Goal: Information Seeking & Learning: Learn about a topic

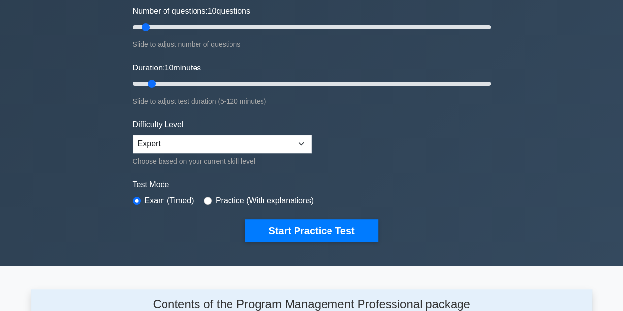
scroll to position [132, 0]
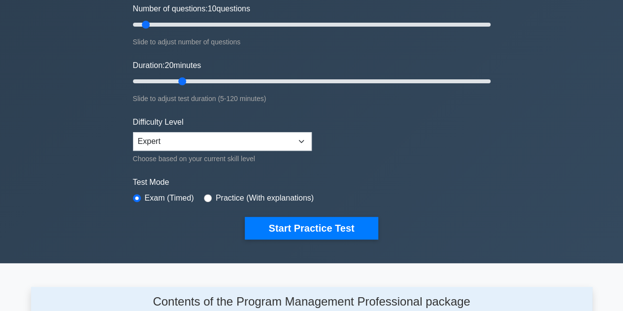
drag, startPoint x: 153, startPoint y: 79, endPoint x: 176, endPoint y: 82, distance: 23.8
type input "20"
click at [176, 82] on input "Duration: 20 minutes" at bounding box center [312, 81] width 358 height 12
drag, startPoint x: 145, startPoint y: 22, endPoint x: 163, endPoint y: 23, distance: 17.8
type input "20"
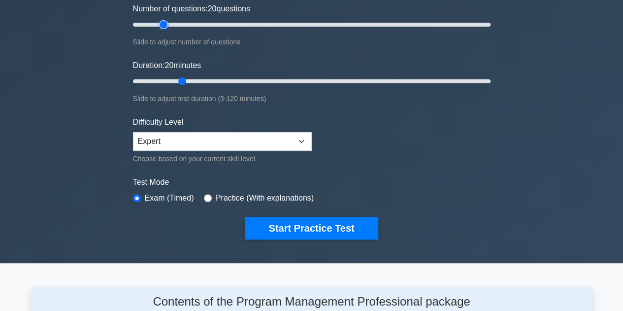
click at [163, 23] on input "Number of questions: 20 questions" at bounding box center [312, 25] width 358 height 12
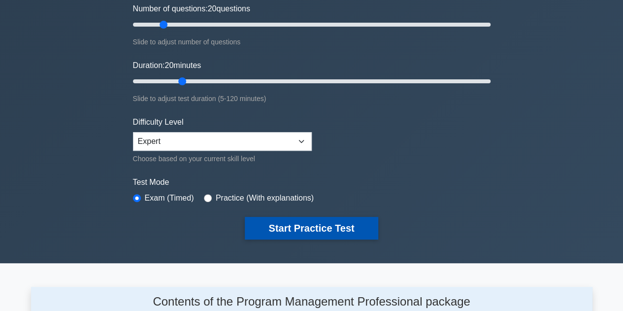
click at [328, 217] on button "Start Practice Test" at bounding box center [311, 228] width 133 height 23
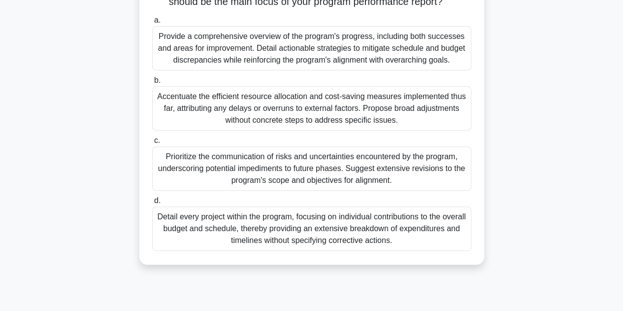
scroll to position [139, 0]
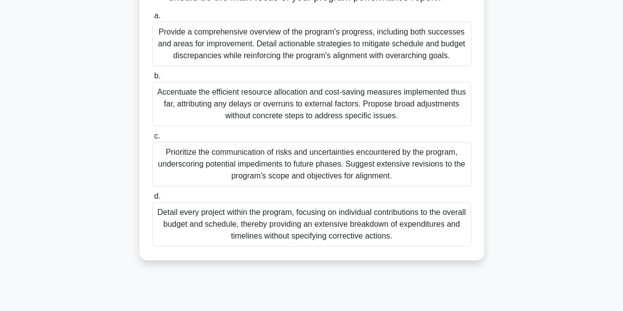
click at [305, 60] on div "Provide a comprehensive overview of the program's progress, including both succ…" at bounding box center [311, 44] width 319 height 44
click at [152, 19] on input "a. Provide a comprehensive overview of the program's progress, including both s…" at bounding box center [152, 16] width 0 height 6
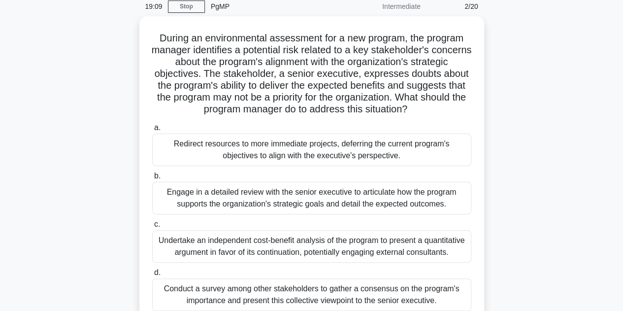
scroll to position [43, 0]
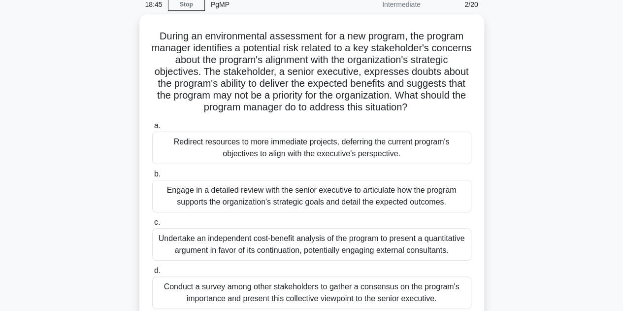
click at [551, 147] on div "During an environmental assessment for a new program, the program manager ident…" at bounding box center [311, 174] width 561 height 320
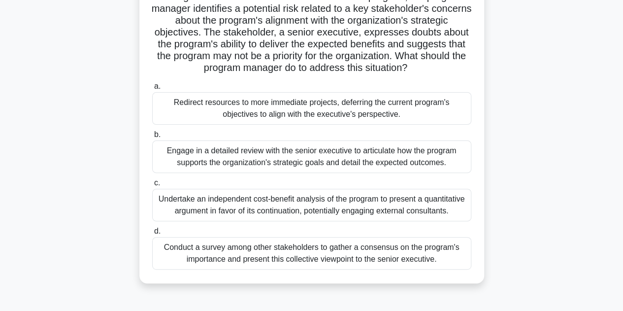
scroll to position [101, 0]
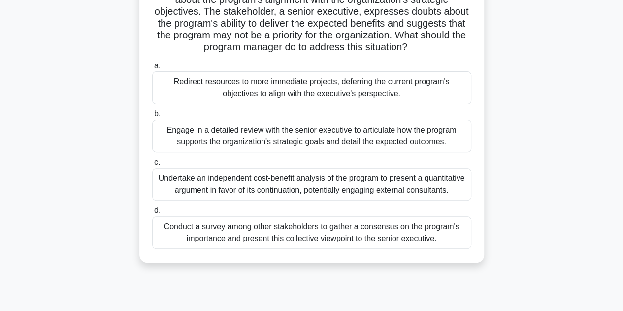
click at [286, 133] on div "Engage in a detailed review with the senior executive to articulate how the pro…" at bounding box center [311, 136] width 319 height 33
click at [152, 117] on input "b. Engage in a detailed review with the senior executive to articulate how the …" at bounding box center [152, 114] width 0 height 6
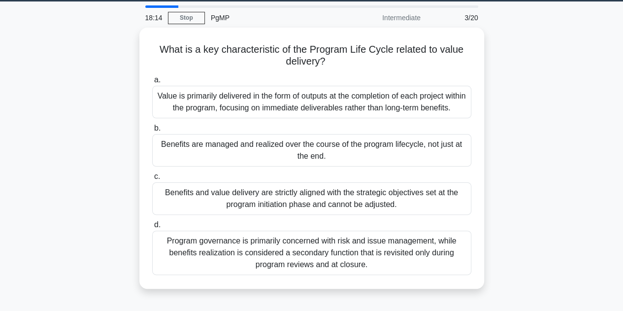
scroll to position [31, 0]
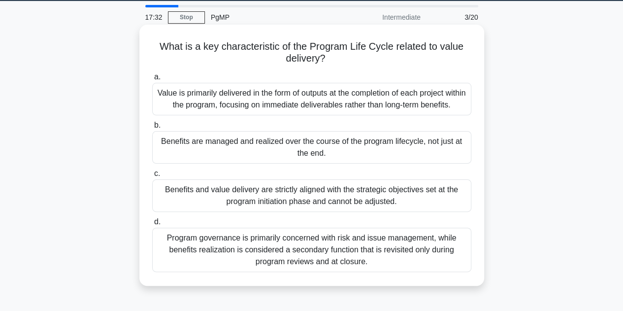
click at [203, 143] on div "Benefits are managed and realized over the course of the program lifecycle, not…" at bounding box center [311, 147] width 319 height 33
click at [152, 129] on input "b. Benefits are managed and realized over the course of the program lifecycle, …" at bounding box center [152, 125] width 0 height 6
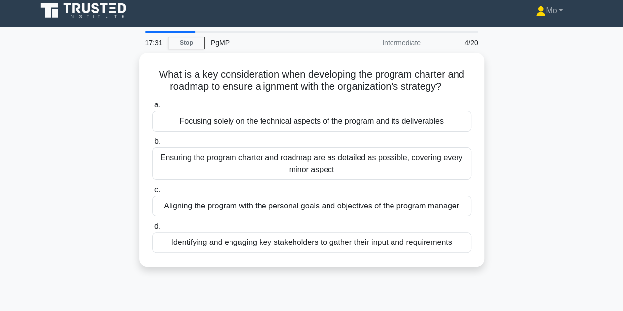
scroll to position [0, 0]
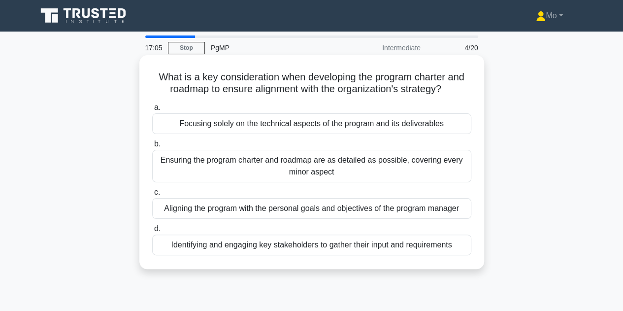
click at [283, 165] on div "Ensuring the program charter and roadmap are as detailed as possible, covering …" at bounding box center [311, 166] width 319 height 33
click at [152, 147] on input "b. Ensuring the program charter and roadmap are as detailed as possible, coveri…" at bounding box center [152, 144] width 0 height 6
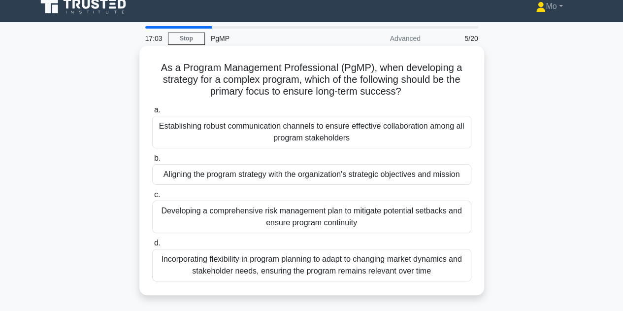
scroll to position [10, 0]
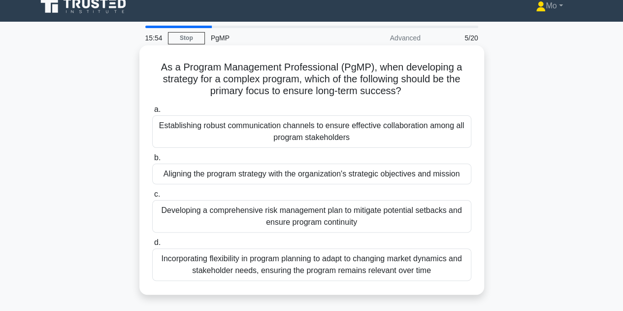
click at [272, 264] on div "Incorporating flexibility in program planning to adapt to changing market dynam…" at bounding box center [311, 264] width 319 height 33
click at [152, 246] on input "d. Incorporating flexibility in program planning to adapt to changing market dy…" at bounding box center [152, 242] width 0 height 6
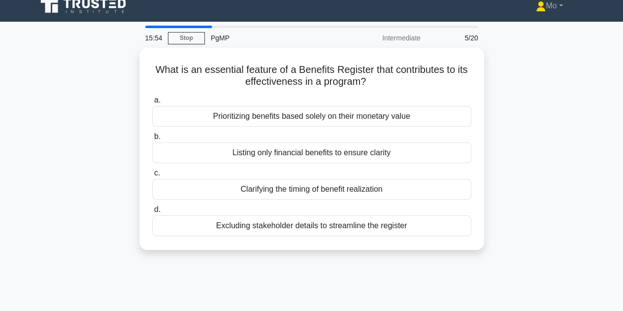
scroll to position [0, 0]
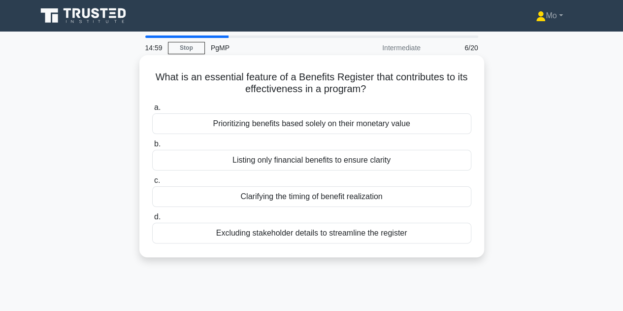
click at [417, 231] on div "Excluding stakeholder details to streamline the register" at bounding box center [311, 233] width 319 height 21
click at [152, 220] on input "d. Excluding stakeholder details to streamline the register" at bounding box center [152, 217] width 0 height 6
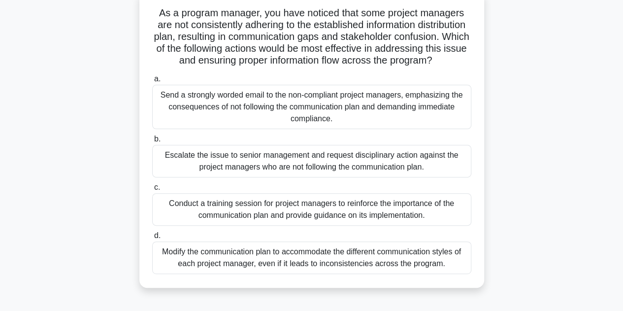
scroll to position [67, 0]
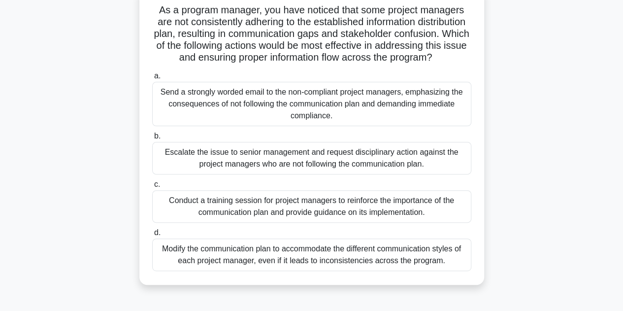
click at [294, 214] on div "Conduct a training session for project managers to reinforce the importance of …" at bounding box center [311, 206] width 319 height 33
click at [152, 188] on input "c. Conduct a training session for project managers to reinforce the importance …" at bounding box center [152, 184] width 0 height 6
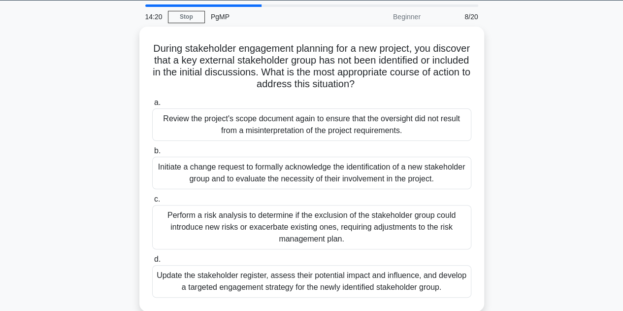
scroll to position [35, 0]
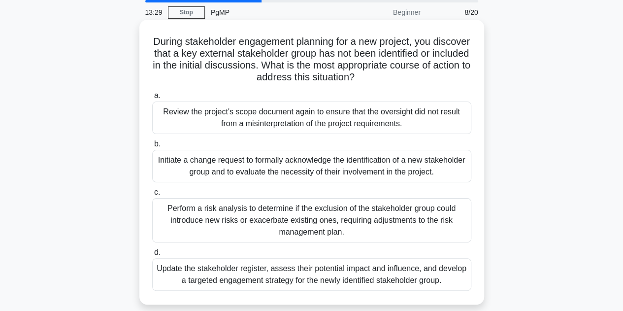
click at [305, 271] on div "Update the stakeholder register, assess their potential impact and influence, a…" at bounding box center [311, 274] width 319 height 33
click at [152, 256] on input "d. Update the stakeholder register, assess their potential impact and influence…" at bounding box center [152, 252] width 0 height 6
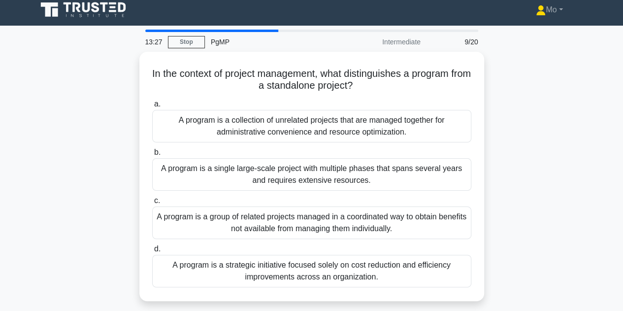
scroll to position [6, 0]
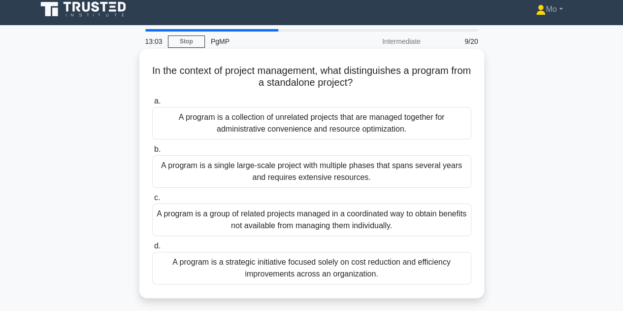
click at [266, 213] on div "A program is a group of related projects managed in a coordinated way to obtain…" at bounding box center [311, 219] width 319 height 33
click at [152, 201] on input "c. A program is a group of related projects managed in a coordinated way to obt…" at bounding box center [152, 198] width 0 height 6
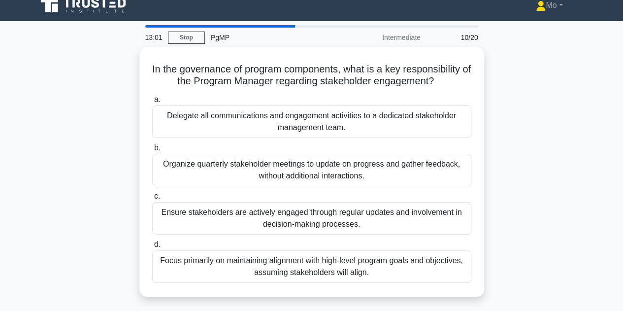
scroll to position [11, 0]
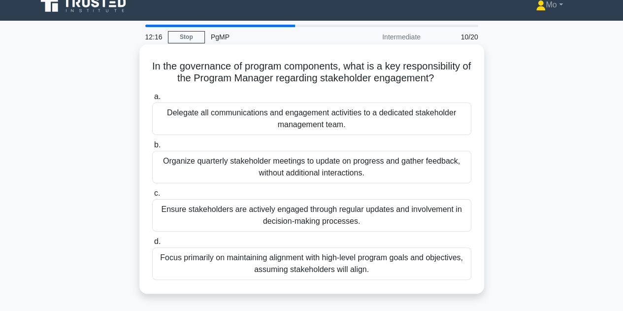
click at [380, 221] on div "Ensure stakeholders are actively engaged through regular updates and involvemen…" at bounding box center [311, 215] width 319 height 33
click at [152, 197] on input "c. Ensure stakeholders are actively engaged through regular updates and involve…" at bounding box center [152, 193] width 0 height 6
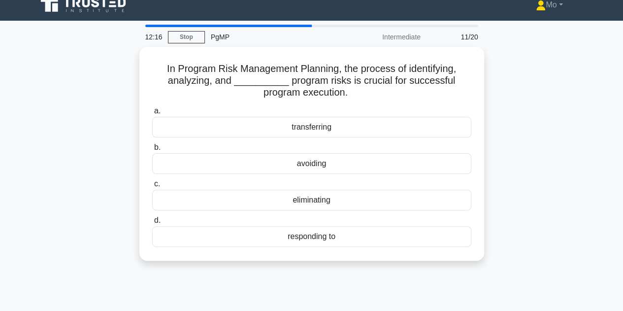
scroll to position [0, 0]
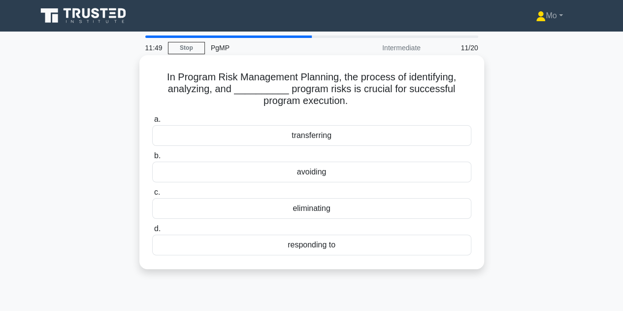
click at [402, 136] on div "transferring" at bounding box center [311, 135] width 319 height 21
click at [152, 123] on input "a. transferring" at bounding box center [152, 119] width 0 height 6
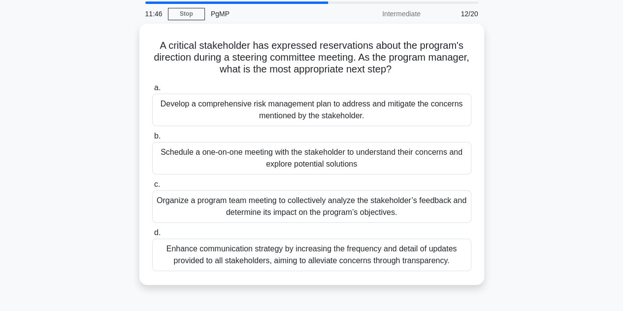
scroll to position [34, 0]
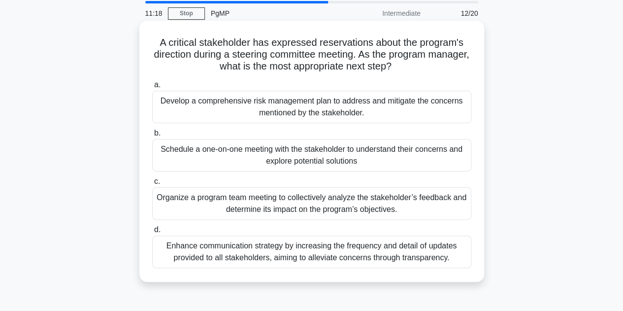
click at [315, 157] on div "Schedule a one-on-one meeting with the stakeholder to understand their concerns…" at bounding box center [311, 155] width 319 height 33
click at [152, 136] on input "b. Schedule a one-on-one meeting with the stakeholder to understand their conce…" at bounding box center [152, 133] width 0 height 6
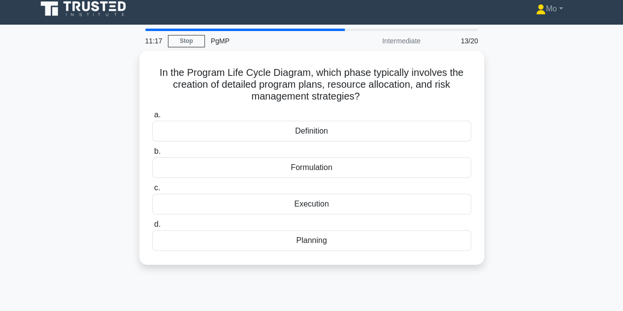
scroll to position [0, 0]
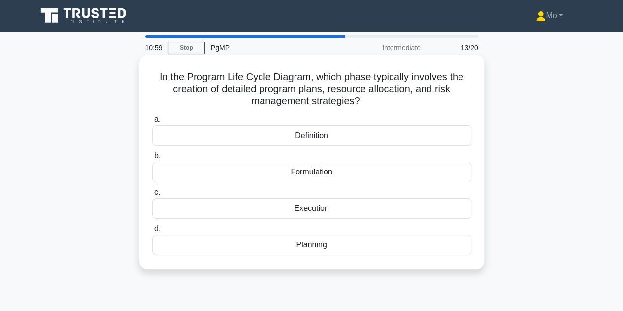
click at [311, 245] on div "Planning" at bounding box center [311, 244] width 319 height 21
click at [152, 232] on input "d. Planning" at bounding box center [152, 229] width 0 height 6
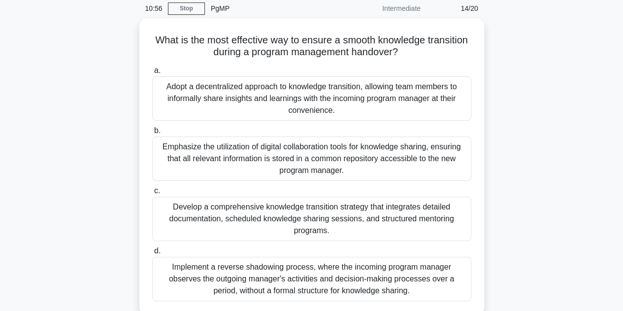
scroll to position [40, 0]
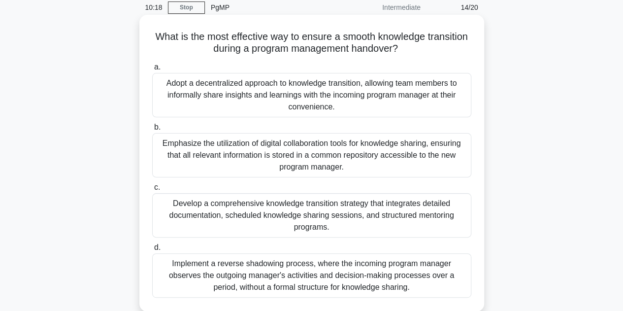
click at [260, 208] on div "Develop a comprehensive knowledge transition strategy that integrates detailed …" at bounding box center [311, 215] width 319 height 44
click at [152, 191] on input "c. Develop a comprehensive knowledge transition strategy that integrates detail…" at bounding box center [152, 187] width 0 height 6
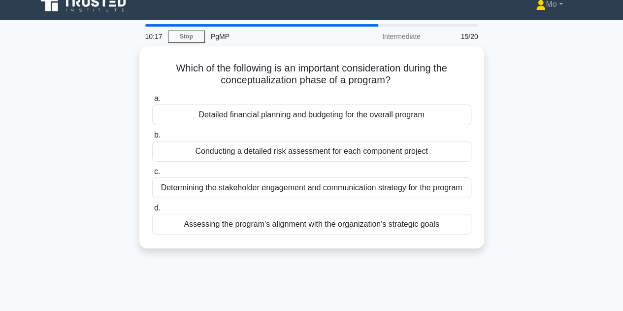
scroll to position [0, 0]
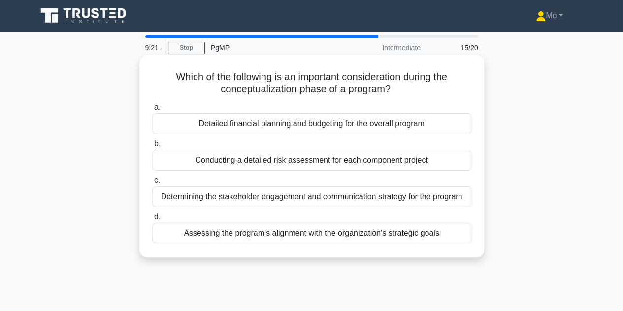
click at [336, 232] on div "Assessing the program's alignment with the organization's strategic goals" at bounding box center [311, 233] width 319 height 21
click at [152, 220] on input "d. Assessing the program's alignment with the organization's strategic goals" at bounding box center [152, 217] width 0 height 6
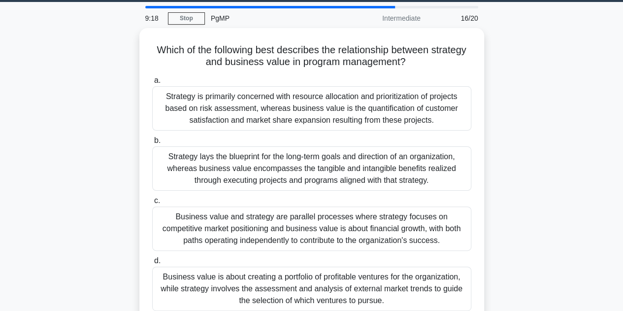
scroll to position [31, 0]
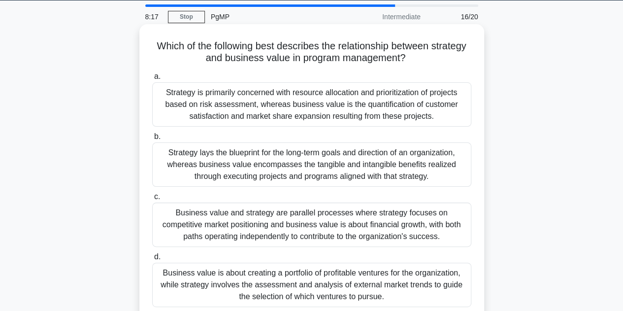
click at [210, 281] on div "Business value is about creating a portfolio of profitable ventures for the org…" at bounding box center [311, 284] width 319 height 44
click at [152, 260] on input "d. Business value is about creating a portfolio of profitable ventures for the …" at bounding box center [152, 257] width 0 height 6
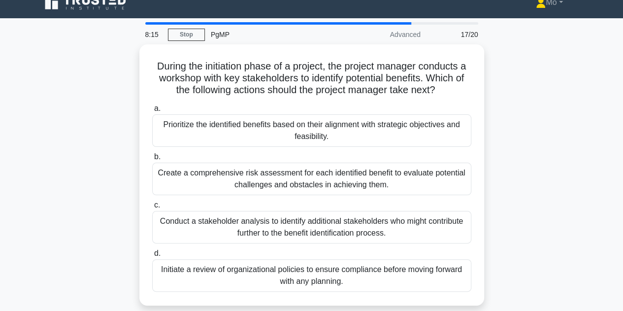
scroll to position [14, 0]
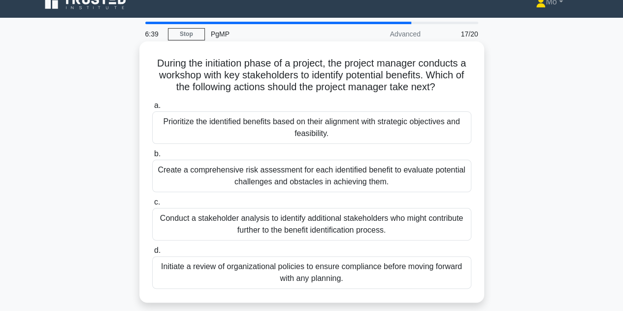
click at [254, 185] on div "Create a comprehensive risk assessment for each identified benefit to evaluate …" at bounding box center [311, 176] width 319 height 33
click at [152, 157] on input "b. Create a comprehensive risk assessment for each identified benefit to evalua…" at bounding box center [152, 154] width 0 height 6
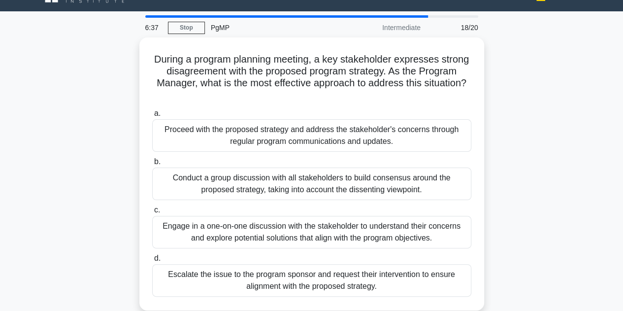
scroll to position [21, 0]
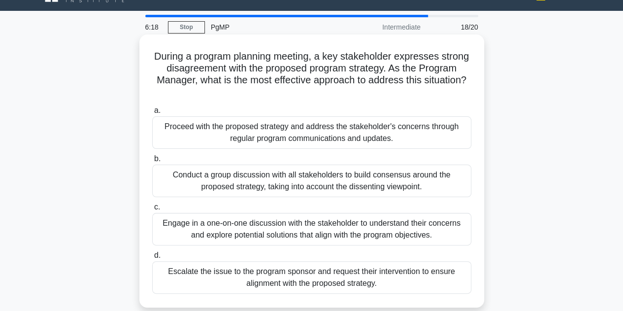
click at [223, 237] on div "Engage in a one-on-one discussion with the stakeholder to understand their conc…" at bounding box center [311, 229] width 319 height 33
click at [152, 210] on input "c. Engage in a one-on-one discussion with the stakeholder to understand their c…" at bounding box center [152, 207] width 0 height 6
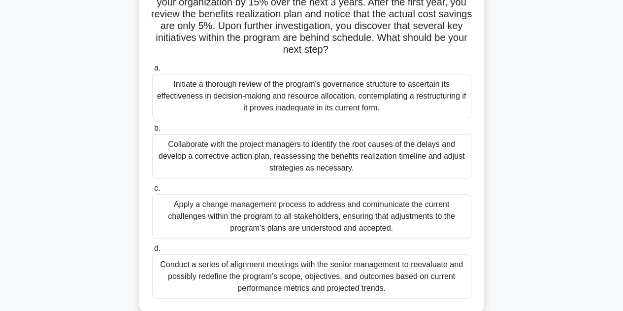
scroll to position [90, 0]
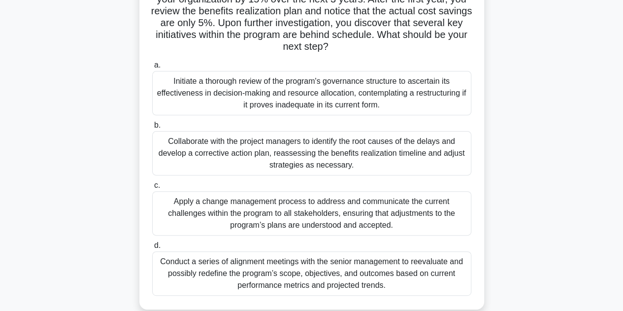
click at [328, 156] on div "Collaborate with the project managers to identify the root causes of the delays…" at bounding box center [311, 153] width 319 height 44
click at [152, 129] on input "b. Collaborate with the project managers to identify the root causes of the del…" at bounding box center [152, 125] width 0 height 6
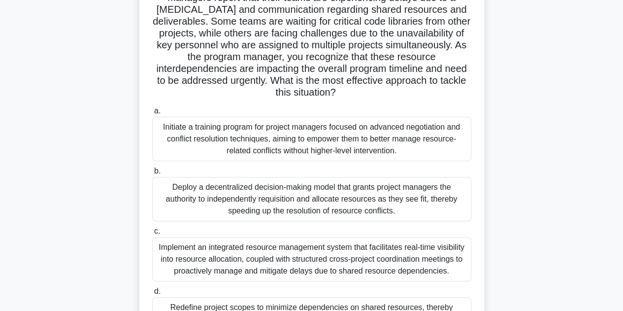
scroll to position [106, 0]
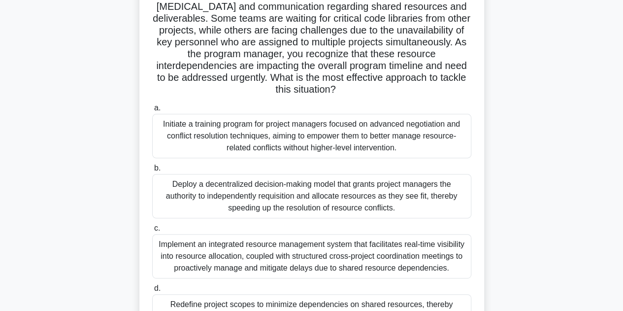
click at [317, 253] on div "Implement an integrated resource management system that facilitates real-time v…" at bounding box center [311, 256] width 319 height 44
click at [152, 231] on input "c. Implement an integrated resource management system that facilitates real-tim…" at bounding box center [152, 228] width 0 height 6
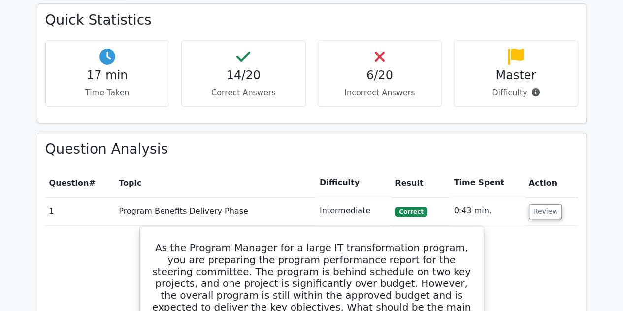
scroll to position [436, 0]
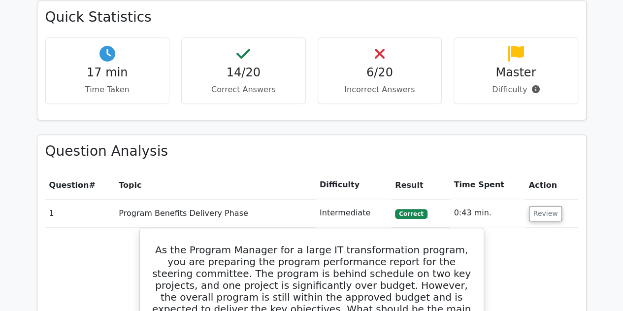
click at [517, 61] on div "Master Difficulty" at bounding box center [516, 70] width 125 height 66
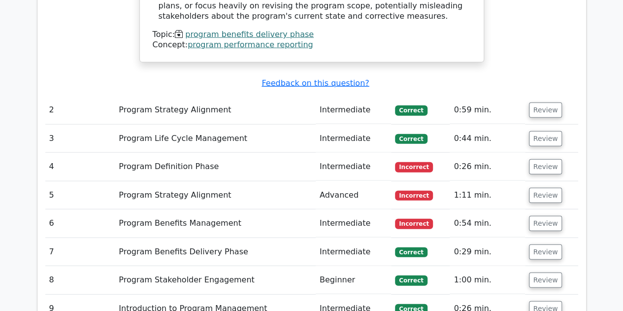
scroll to position [1096, 0]
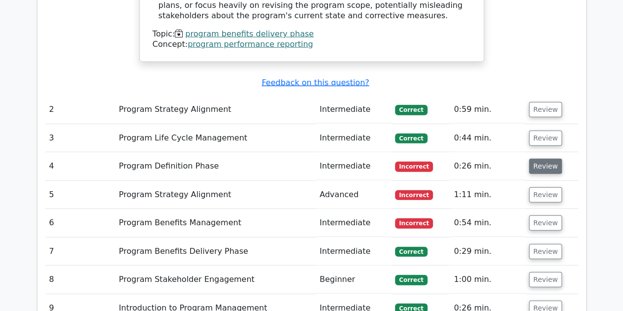
click at [545, 159] on button "Review" at bounding box center [545, 166] width 33 height 15
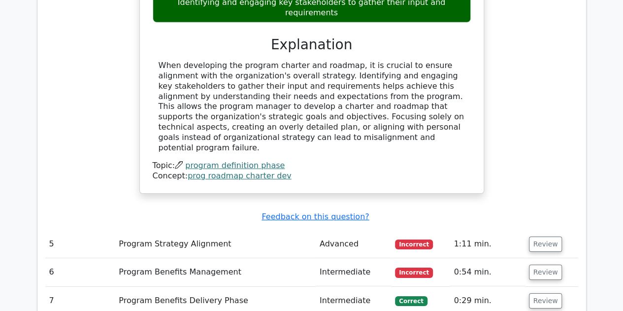
scroll to position [1472, 0]
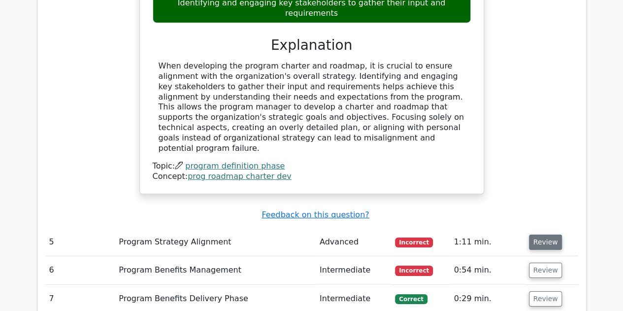
click at [547, 234] on button "Review" at bounding box center [545, 241] width 33 height 15
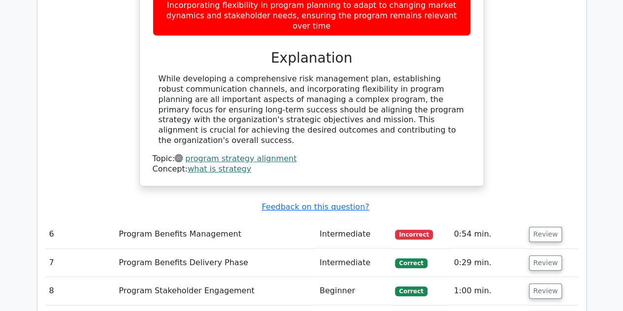
scroll to position [1942, 0]
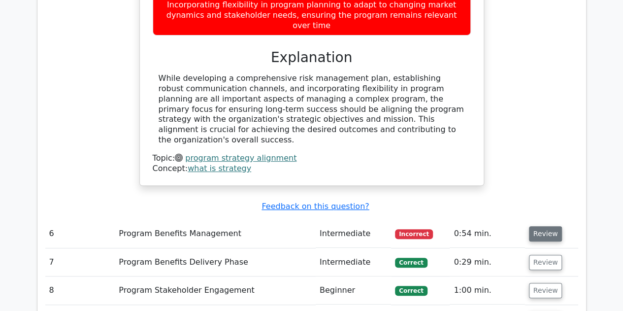
click at [543, 226] on button "Review" at bounding box center [545, 233] width 33 height 15
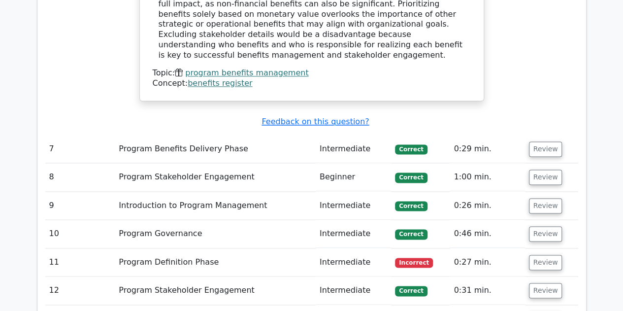
scroll to position [2508, 0]
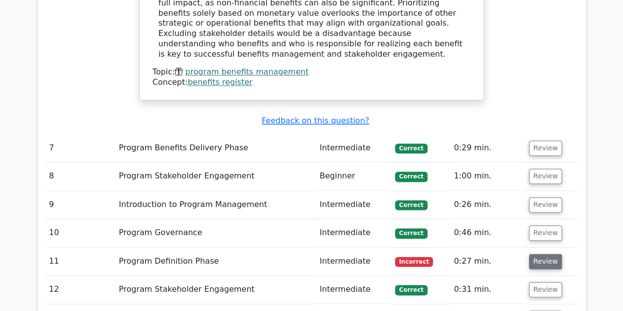
click at [533, 254] on button "Review" at bounding box center [545, 261] width 33 height 15
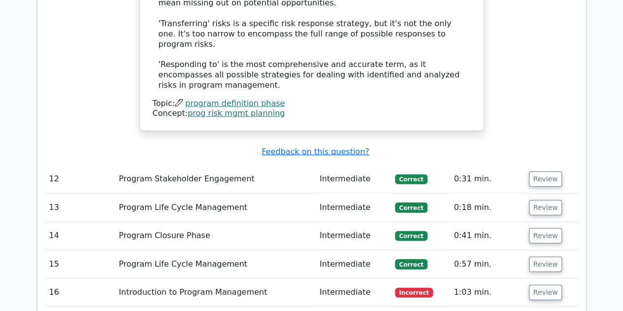
scroll to position [3206, 0]
click at [534, 284] on button "Review" at bounding box center [545, 291] width 33 height 15
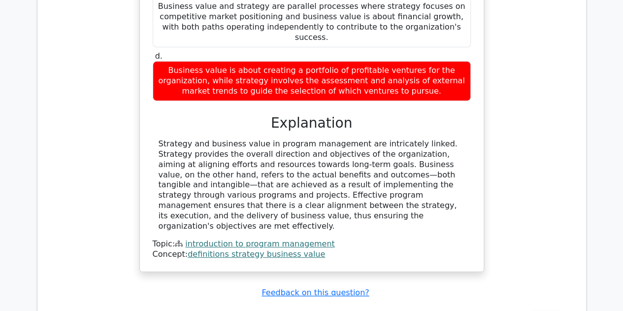
scroll to position [3699, 0]
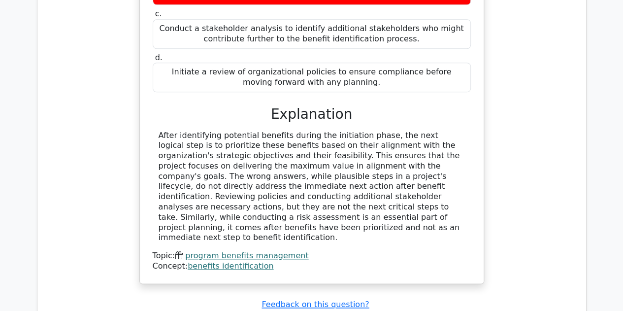
scroll to position [4286, 0]
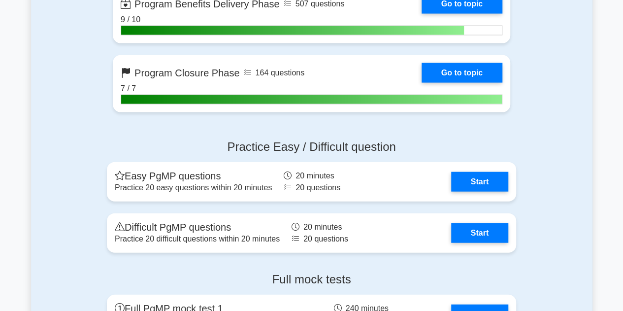
scroll to position [1047, 0]
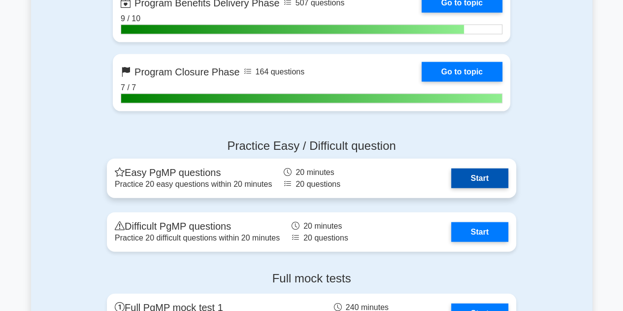
click at [500, 171] on link "Start" at bounding box center [479, 178] width 57 height 20
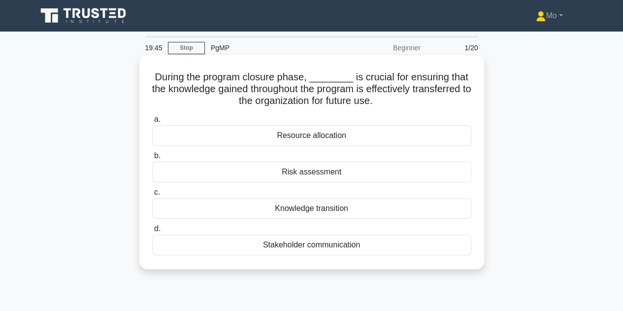
click at [316, 214] on div "Knowledge transition" at bounding box center [311, 208] width 319 height 21
click at [152, 196] on input "c. Knowledge transition" at bounding box center [152, 192] width 0 height 6
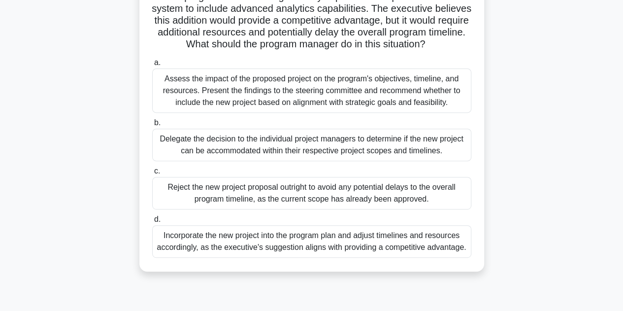
scroll to position [143, 0]
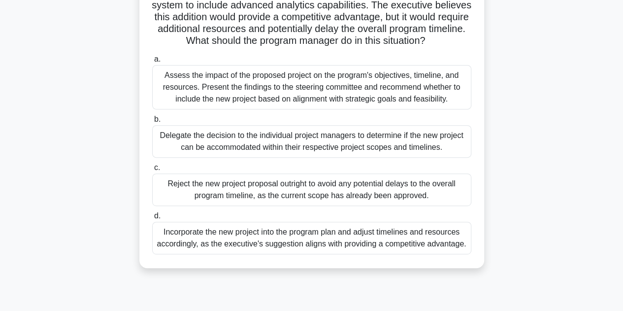
click at [299, 98] on div "Assess the impact of the proposed project on the program's objectives, timeline…" at bounding box center [311, 87] width 319 height 44
click at [152, 63] on input "a. Assess the impact of the proposed project on the program's objectives, timel…" at bounding box center [152, 59] width 0 height 6
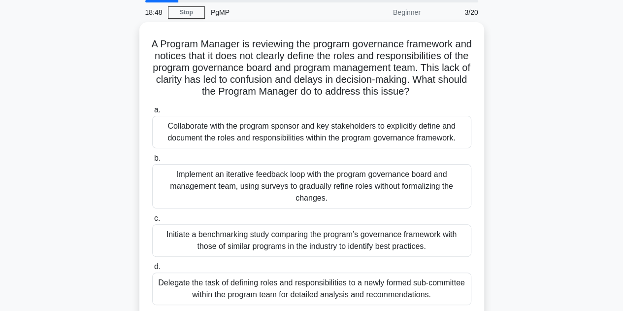
scroll to position [35, 0]
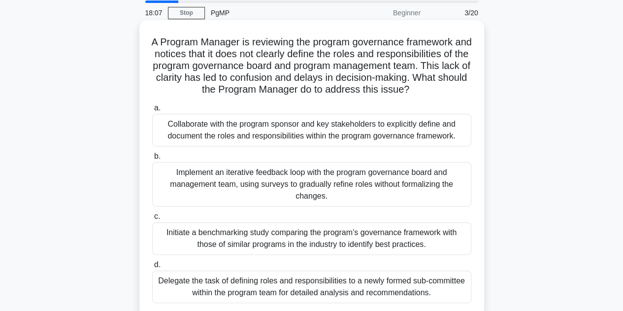
click at [280, 132] on div "Collaborate with the program sponsor and key stakeholders to explicitly define …" at bounding box center [311, 130] width 319 height 33
click at [152, 111] on input "a. Collaborate with the program sponsor and key stakeholders to explicitly defi…" at bounding box center [152, 108] width 0 height 6
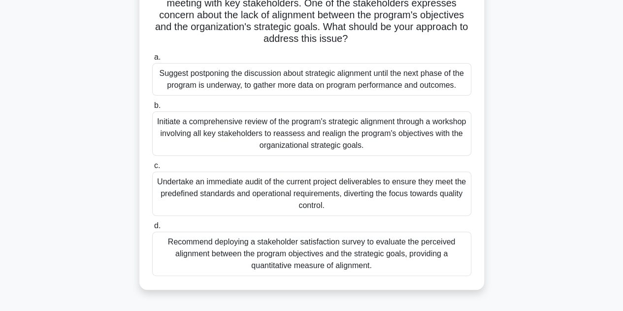
scroll to position [89, 0]
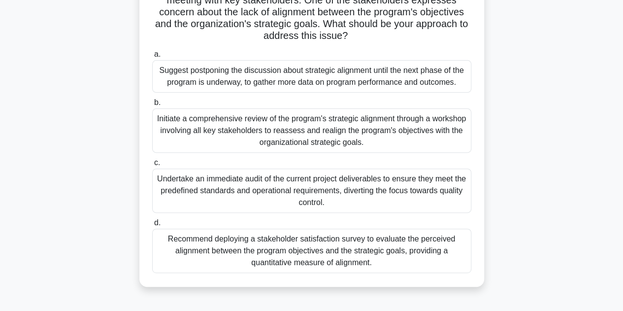
click at [245, 131] on div "Initiate a comprehensive review of the program's strategic alignment through a …" at bounding box center [311, 130] width 319 height 44
click at [152, 106] on input "b. Initiate a comprehensive review of the program's strategic alignment through…" at bounding box center [152, 102] width 0 height 6
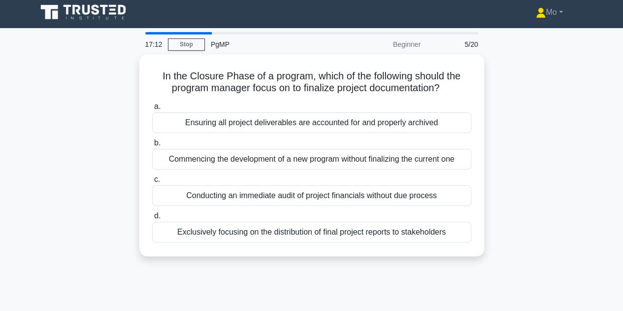
scroll to position [0, 0]
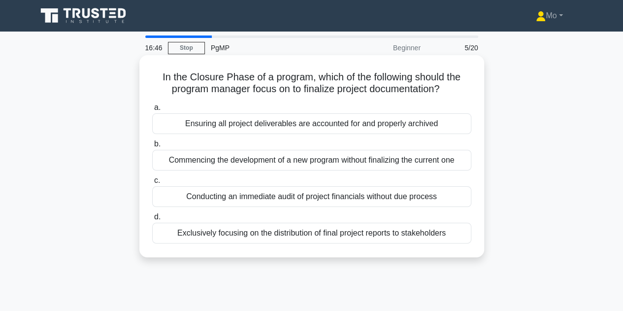
click at [329, 124] on div "Ensuring all project deliverables are accounted for and properly archived" at bounding box center [311, 123] width 319 height 21
click at [152, 111] on input "a. Ensuring all project deliverables are accounted for and properly archived" at bounding box center [152, 107] width 0 height 6
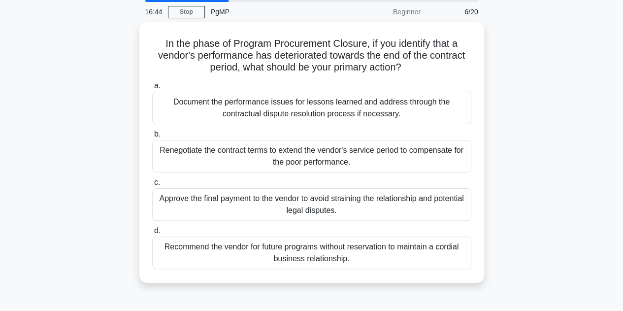
scroll to position [36, 0]
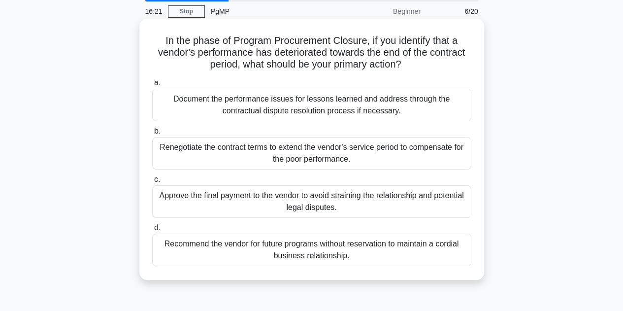
click at [216, 108] on div "Document the performance issues for lessons learned and address through the con…" at bounding box center [311, 105] width 319 height 33
click at [152, 86] on input "a. Document the performance issues for lessons learned and address through the …" at bounding box center [152, 83] width 0 height 6
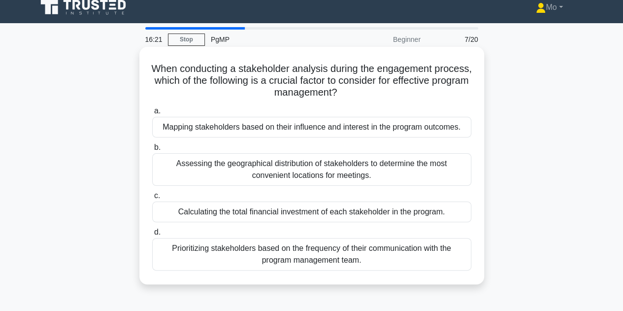
scroll to position [0, 0]
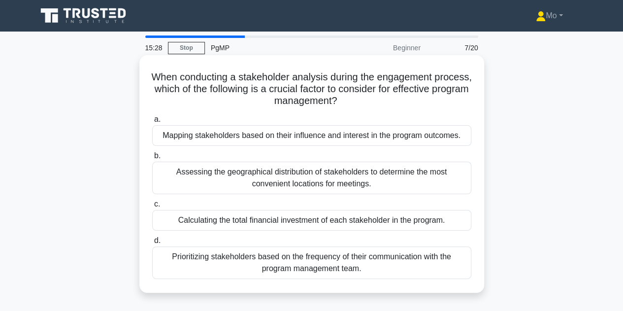
click at [275, 136] on div "Mapping stakeholders based on their influence and interest in the program outco…" at bounding box center [311, 135] width 319 height 21
click at [152, 123] on input "a. Mapping stakeholders based on their influence and interest in the program ou…" at bounding box center [152, 119] width 0 height 6
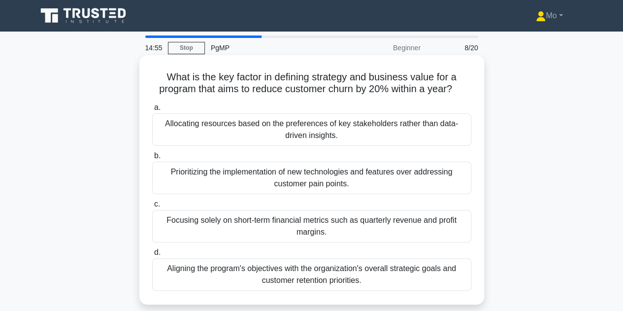
click at [285, 270] on div "Aligning the program's objectives with the organization's overall strategic goa…" at bounding box center [311, 274] width 319 height 33
click at [152, 256] on input "d. Aligning the program's objectives with the organization's overall strategic …" at bounding box center [152, 252] width 0 height 6
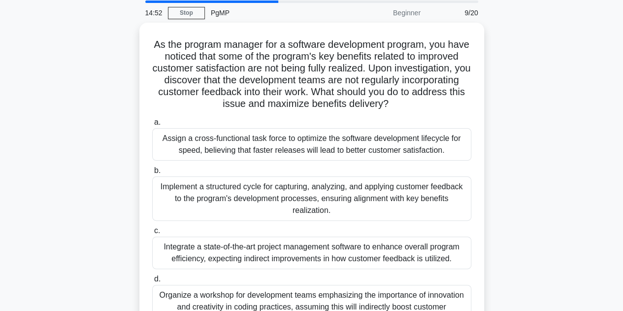
scroll to position [35, 0]
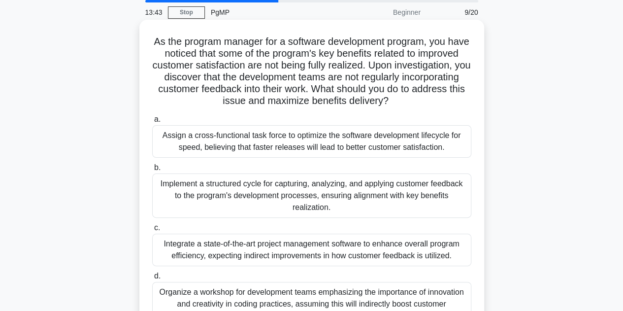
click at [403, 191] on div "Implement a structured cycle for capturing, analyzing, and applying customer fe…" at bounding box center [311, 195] width 319 height 44
click at [152, 171] on input "b. Implement a structured cycle for capturing, analyzing, and applying customer…" at bounding box center [152, 167] width 0 height 6
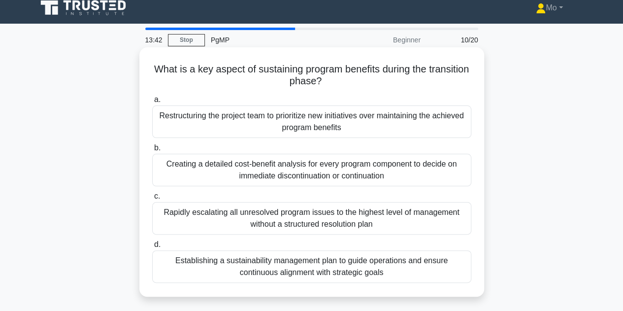
scroll to position [0, 0]
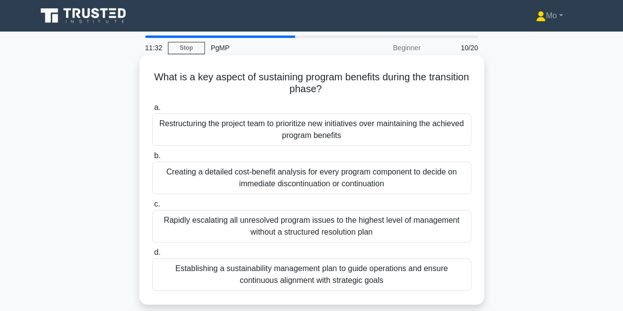
click at [348, 134] on div "Restructuring the project team to prioritize new initiatives over maintaining t…" at bounding box center [311, 129] width 319 height 33
click at [152, 111] on input "a. Restructuring the project team to prioritize new initiatives over maintainin…" at bounding box center [152, 107] width 0 height 6
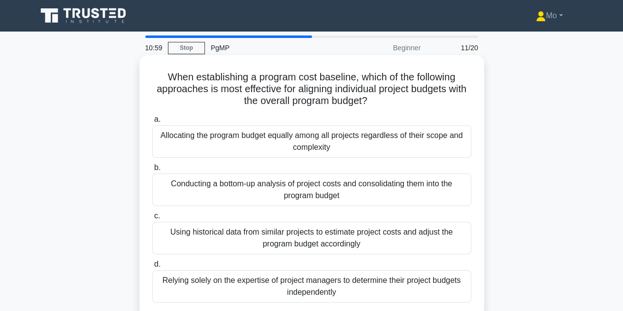
click at [350, 182] on div "Conducting a bottom-up analysis of project costs and consolidating them into th…" at bounding box center [311, 189] width 319 height 33
click at [152, 171] on input "b. Conducting a bottom-up analysis of project costs and consolidating them into…" at bounding box center [152, 167] width 0 height 6
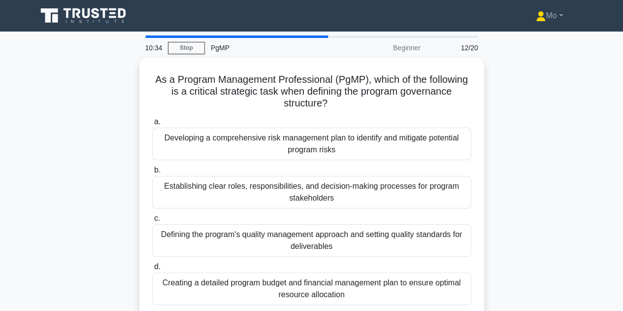
click at [350, 182] on div "Establishing clear roles, responsibilities, and decision-making processes for p…" at bounding box center [311, 192] width 319 height 33
click at [152, 173] on input "b. Establishing clear roles, responsibilities, and decision-making processes fo…" at bounding box center [152, 170] width 0 height 6
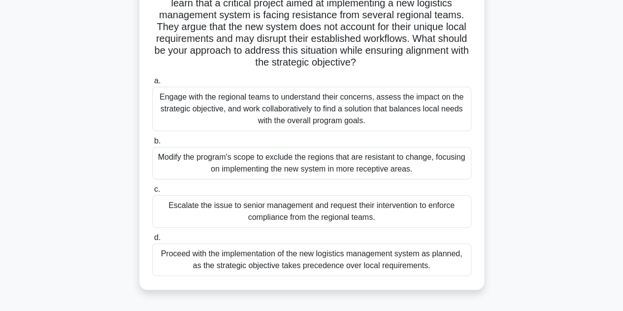
scroll to position [114, 0]
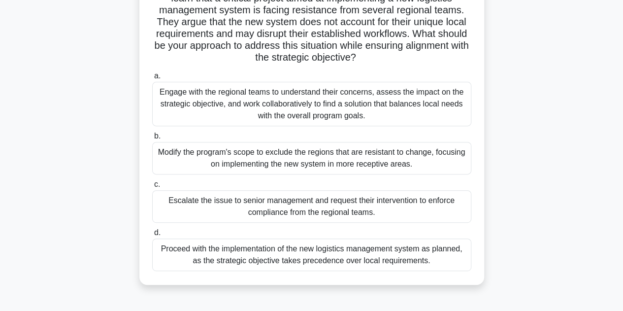
click at [316, 101] on div "Engage with the regional teams to understand their concerns, assess the impact …" at bounding box center [311, 104] width 319 height 44
click at [152, 79] on input "a. Engage with the regional teams to understand their concerns, assess the impa…" at bounding box center [152, 76] width 0 height 6
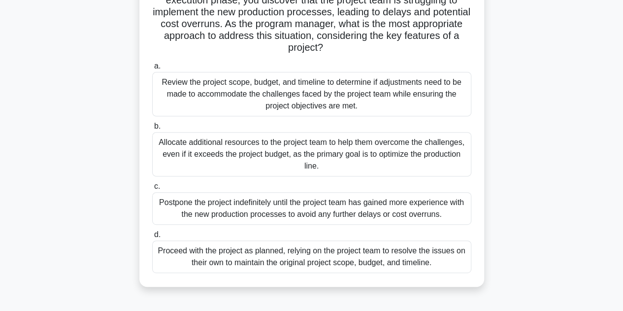
scroll to position [127, 0]
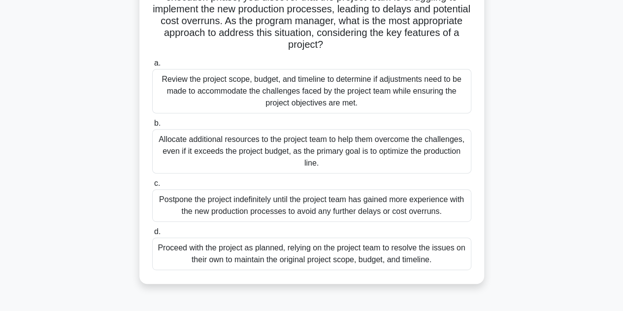
click at [233, 100] on div "Review the project scope, budget, and timeline to determine if adjustments need…" at bounding box center [311, 91] width 319 height 44
click at [152, 66] on input "a. Review the project scope, budget, and timeline to determine if adjustments n…" at bounding box center [152, 63] width 0 height 6
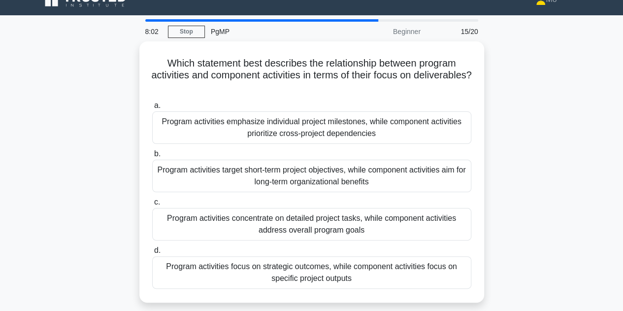
scroll to position [21, 0]
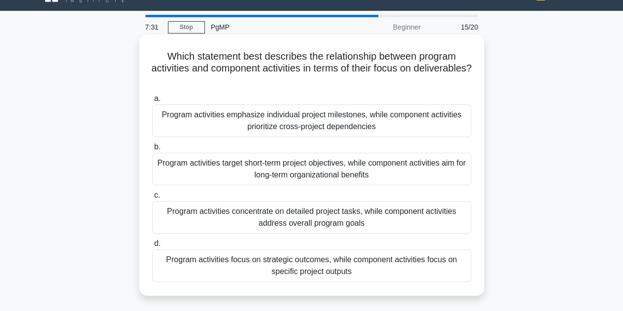
click at [367, 268] on div "Program activities focus on strategic outcomes, while component activities focu…" at bounding box center [311, 265] width 319 height 33
click at [152, 247] on input "d. Program activities focus on strategic outcomes, while component activities f…" at bounding box center [152, 243] width 0 height 6
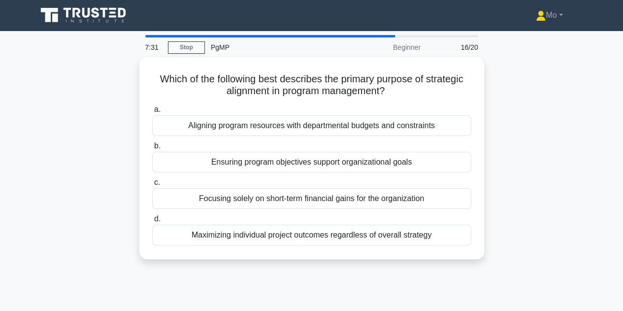
scroll to position [0, 0]
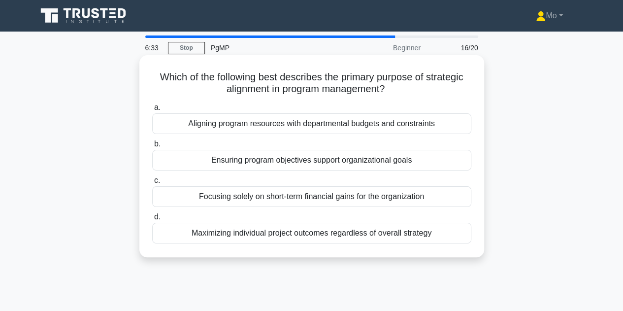
click at [335, 164] on div "Ensuring program objectives support organizational goals" at bounding box center [311, 160] width 319 height 21
click at [152, 147] on input "b. Ensuring program objectives support organizational goals" at bounding box center [152, 144] width 0 height 6
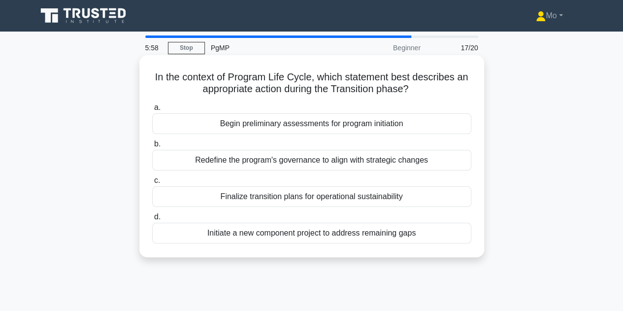
click at [409, 196] on div "Finalize transition plans for operational sustainability" at bounding box center [311, 196] width 319 height 21
click at [152, 184] on input "c. Finalize transition plans for operational sustainability" at bounding box center [152, 180] width 0 height 6
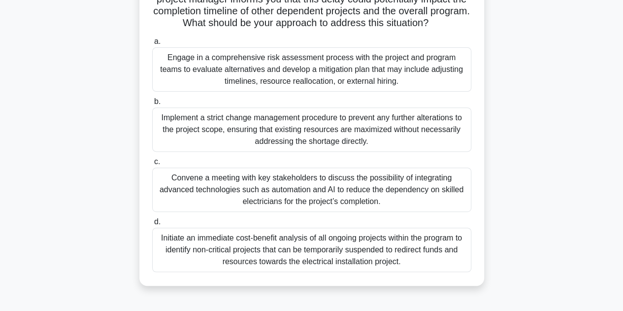
scroll to position [140, 0]
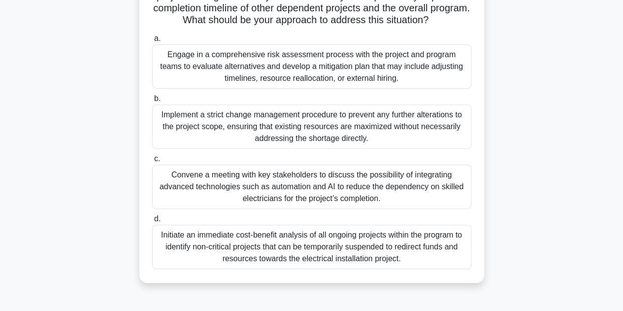
click at [250, 84] on div "Engage in a comprehensive risk assessment process with the project and program …" at bounding box center [311, 66] width 319 height 44
click at [152, 42] on input "a. Engage in a comprehensive risk assessment process with the project and progr…" at bounding box center [152, 38] width 0 height 6
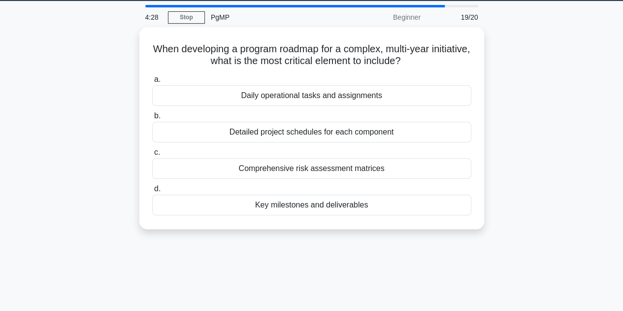
scroll to position [0, 0]
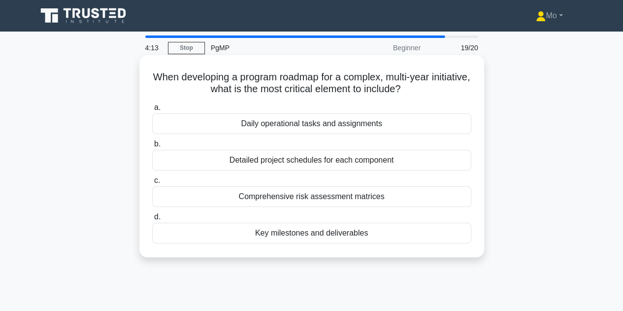
click at [284, 232] on div "Key milestones and deliverables" at bounding box center [311, 233] width 319 height 21
click at [152, 220] on input "d. Key milestones and deliverables" at bounding box center [152, 217] width 0 height 6
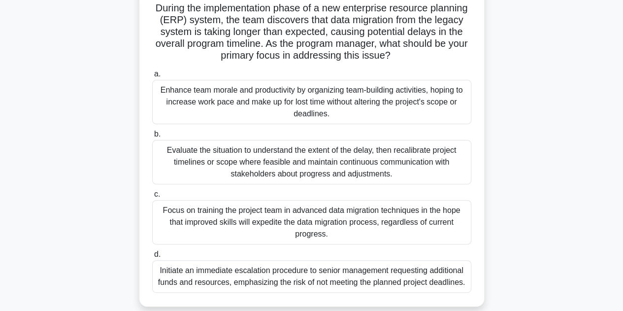
scroll to position [70, 0]
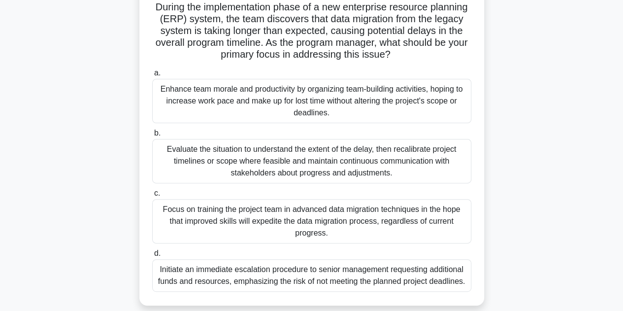
click at [259, 158] on div "Evaluate the situation to understand the extent of the delay, then recalibrate …" at bounding box center [311, 161] width 319 height 44
click at [152, 136] on input "b. Evaluate the situation to understand the extent of the delay, then recalibra…" at bounding box center [152, 133] width 0 height 6
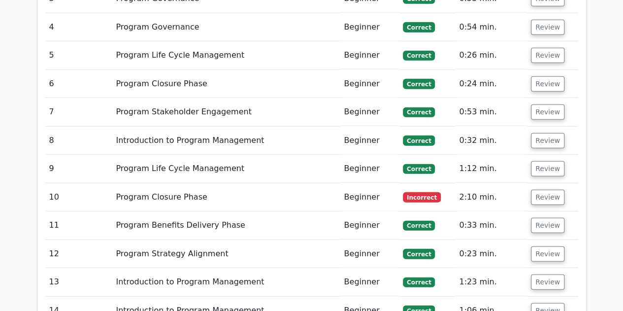
scroll to position [1247, 0]
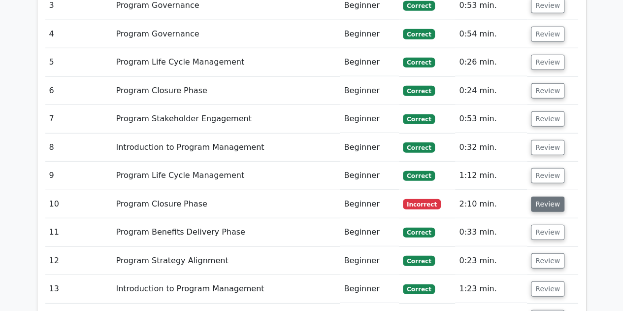
click at [546, 197] on button "Review" at bounding box center [547, 204] width 33 height 15
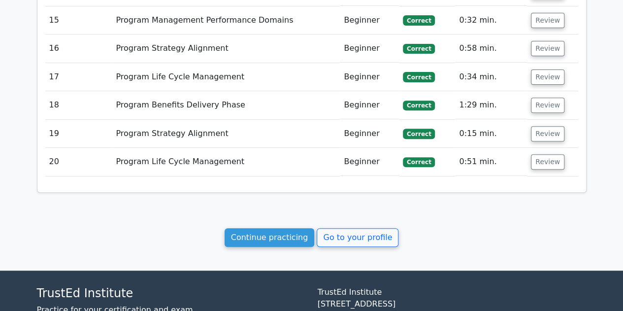
scroll to position [2006, 0]
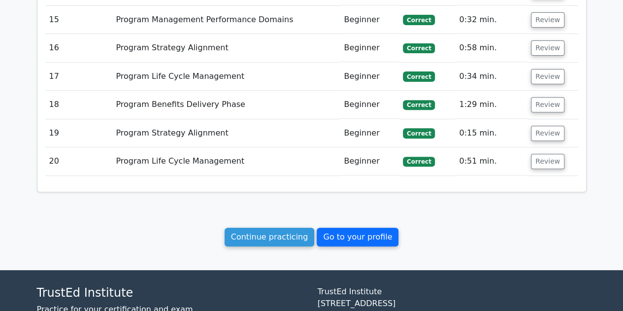
click at [363, 228] on link "Go to your profile" at bounding box center [358, 237] width 82 height 19
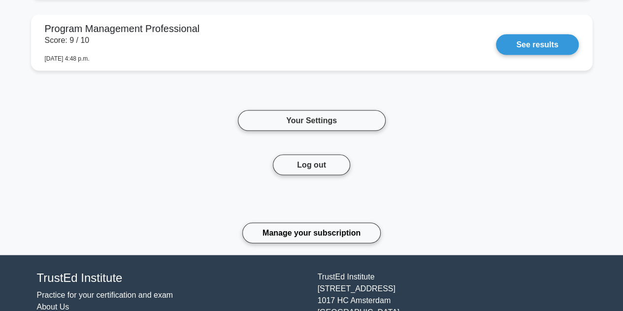
scroll to position [954, 0]
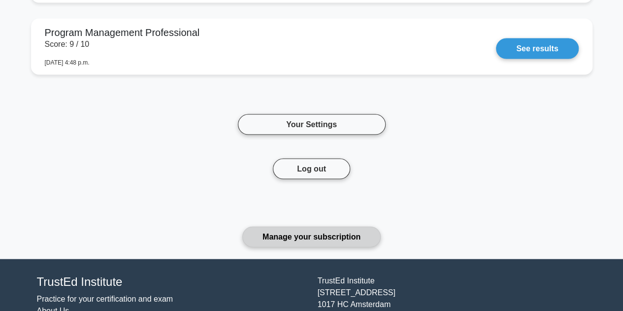
click at [324, 241] on link "Manage your subscription" at bounding box center [311, 237] width 138 height 21
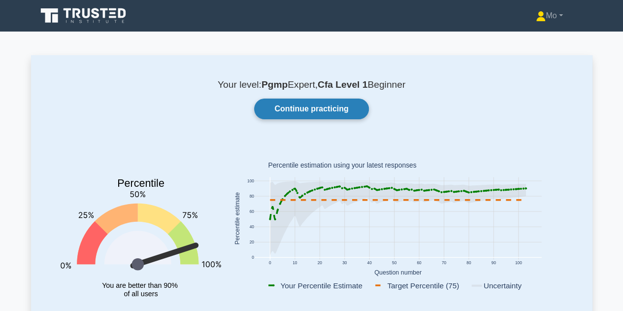
click at [348, 116] on link "Continue practicing" at bounding box center [311, 108] width 114 height 21
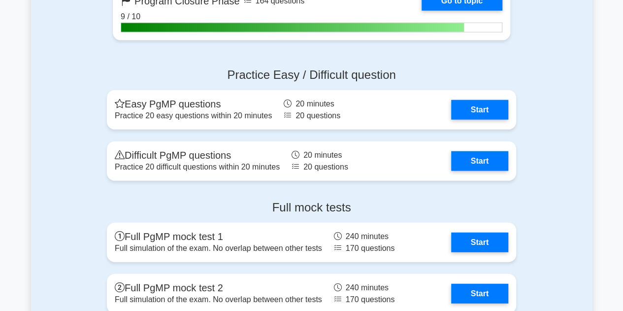
scroll to position [1117, 0]
